Goal: Communication & Community: Answer question/provide support

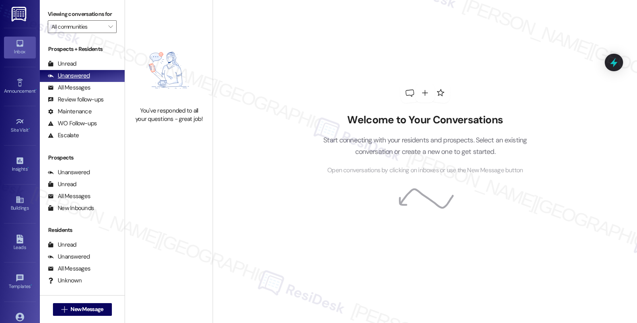
click at [81, 80] on div "Unanswered" at bounding box center [69, 76] width 42 height 8
click at [80, 92] on div "All Messages" at bounding box center [69, 88] width 43 height 8
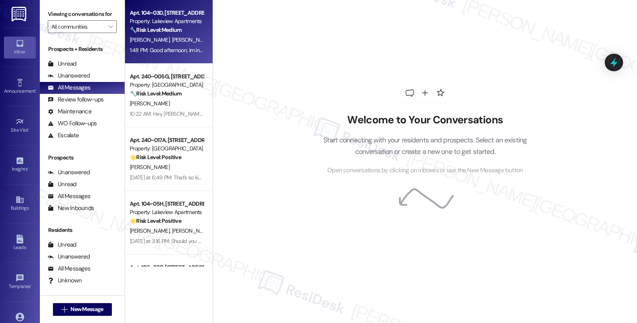
click at [214, 43] on span "[PERSON_NAME]" at bounding box center [234, 39] width 40 height 7
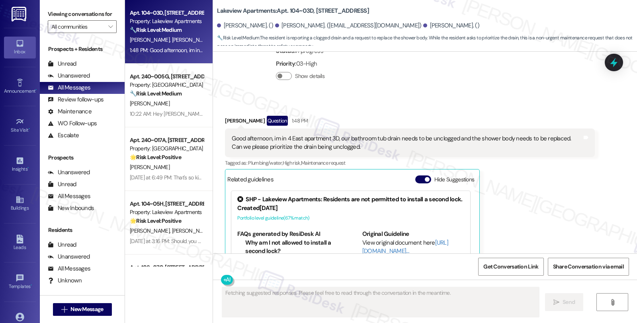
scroll to position [1931, 0]
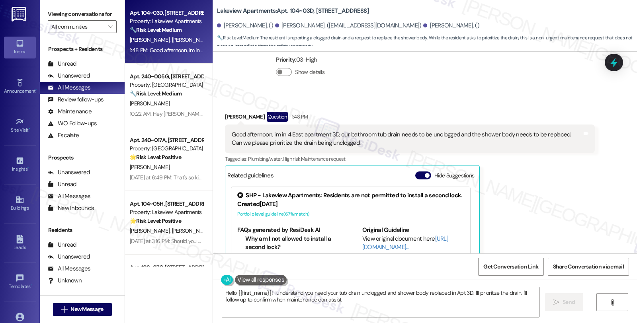
type textarea "Hello {{first_name}}! I understand you need your tub drain unclogged and shower…"
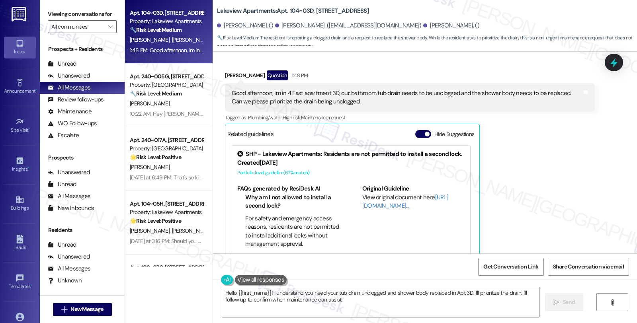
click at [560, 214] on div "[PERSON_NAME] Question 1:48 PM Good afternoon, im in 4 East apartment 3D, our b…" at bounding box center [410, 167] width 370 height 195
drag, startPoint x: 284, startPoint y: 10, endPoint x: 307, endPoint y: 10, distance: 22.3
click at [307, 10] on b "Lakeview Apartments: Apt. 104~03D, [STREET_ADDRESS]" at bounding box center [293, 11] width 152 height 8
copy b "104~03D"
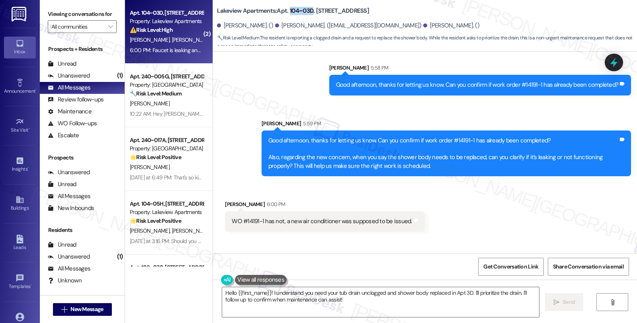
scroll to position [2178, 0]
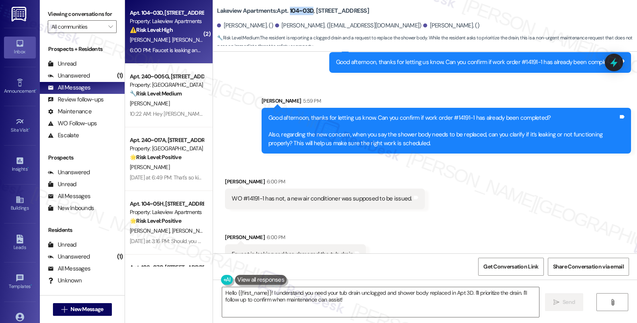
click at [507, 201] on div "Received via SMS [PERSON_NAME] 6:00 PM WO #14191-1 has not, a new air condition…" at bounding box center [425, 215] width 424 height 111
